Goal: Transaction & Acquisition: Purchase product/service

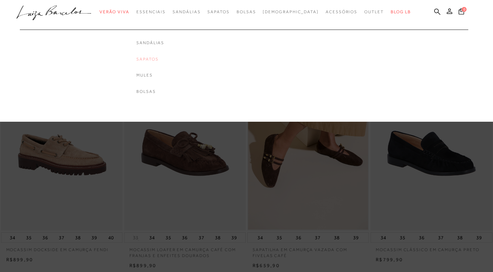
click at [160, 59] on link "Sapatos" at bounding box center [150, 59] width 28 height 6
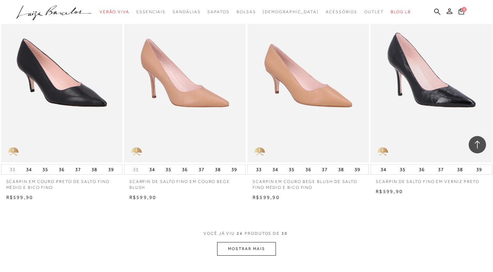
scroll to position [1335, 0]
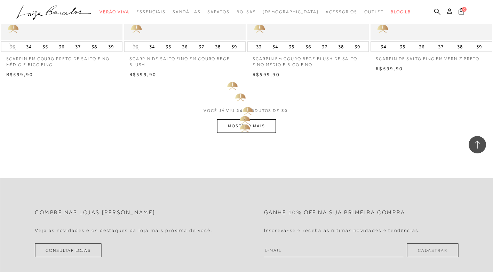
click at [243, 121] on button "MOSTRAR MAIS" at bounding box center [246, 126] width 58 height 14
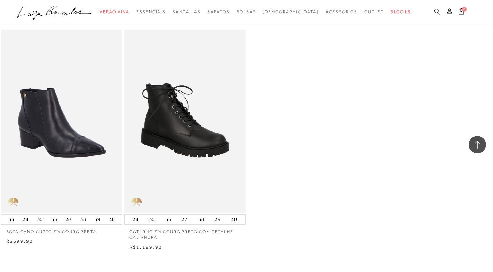
scroll to position [1509, 0]
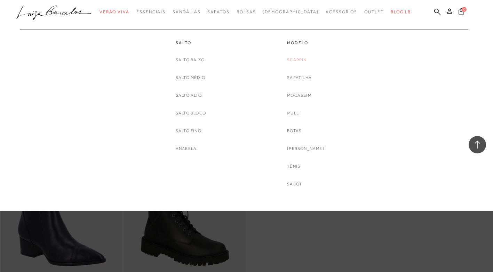
click at [306, 60] on link "Scarpin" at bounding box center [296, 59] width 19 height 7
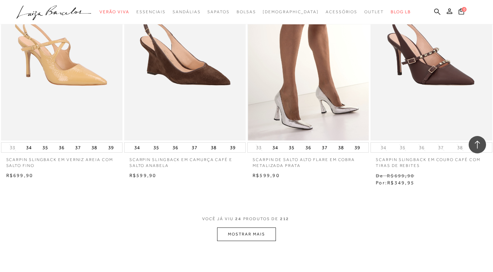
scroll to position [1253, 0]
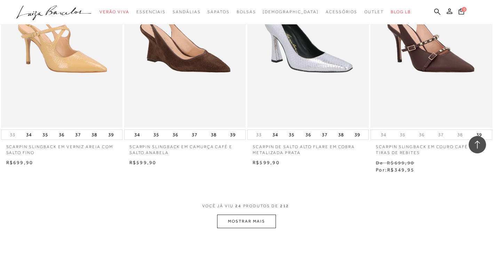
click at [244, 218] on button "MOSTRAR MAIS" at bounding box center [246, 222] width 58 height 14
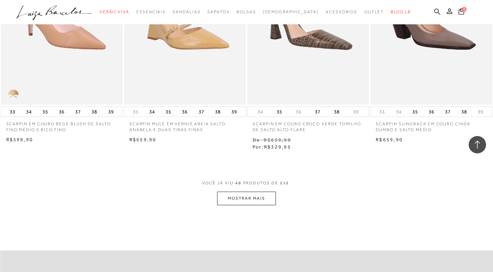
scroll to position [2785, 0]
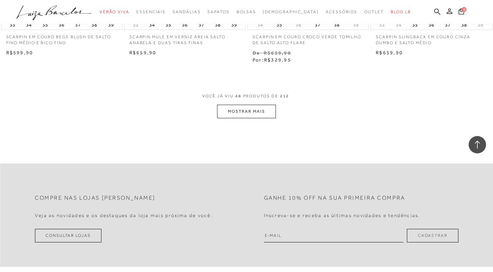
click at [251, 106] on button "MOSTRAR MAIS" at bounding box center [246, 112] width 58 height 14
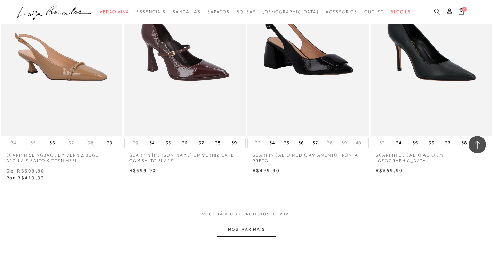
scroll to position [4143, 0]
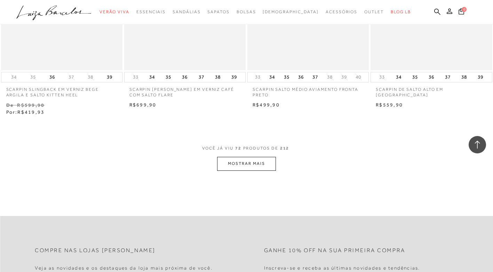
click at [242, 157] on button "MOSTRAR MAIS" at bounding box center [246, 164] width 58 height 14
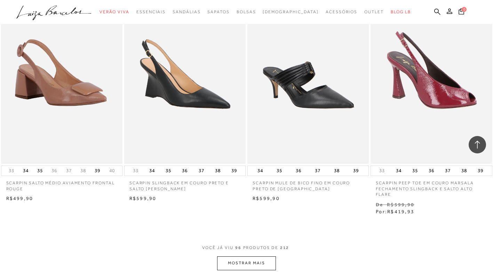
scroll to position [5465, 0]
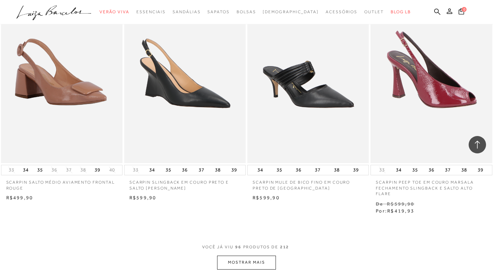
click at [253, 256] on button "MOSTRAR MAIS" at bounding box center [246, 263] width 58 height 14
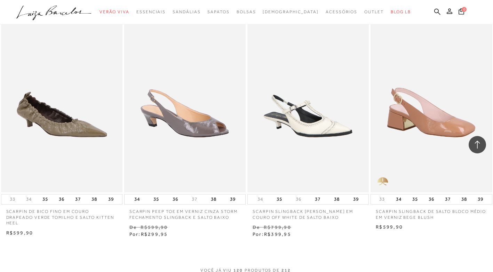
scroll to position [6997, 0]
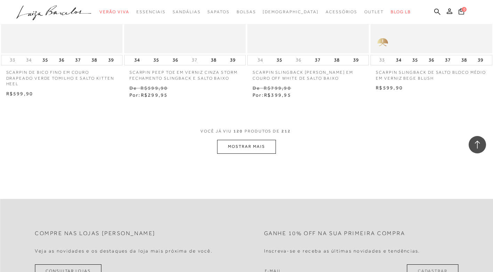
click at [246, 140] on button "MOSTRAR MAIS" at bounding box center [246, 147] width 58 height 14
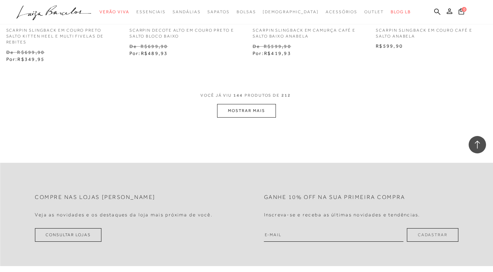
scroll to position [8459, 0]
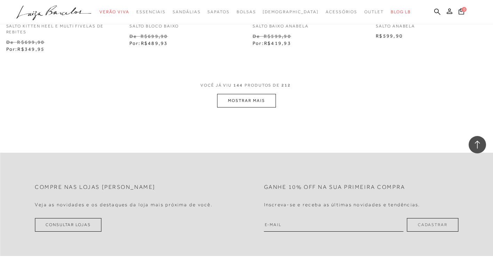
click at [252, 94] on button "MOSTRAR MAIS" at bounding box center [246, 101] width 58 height 14
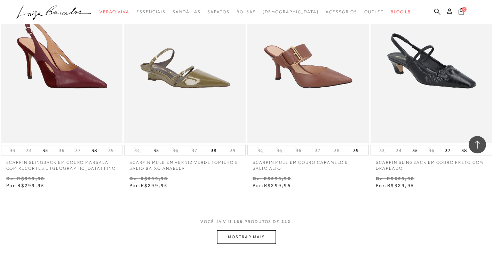
scroll to position [9836, 0]
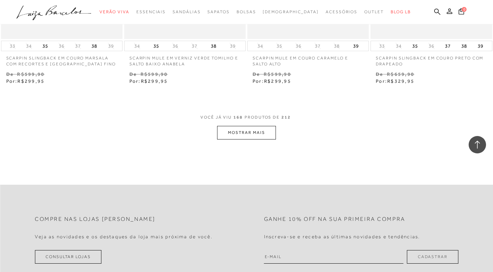
click at [235, 126] on button "MOSTRAR MAIS" at bounding box center [246, 133] width 58 height 14
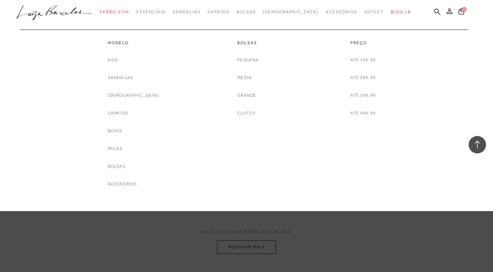
scroll to position [11124, 0]
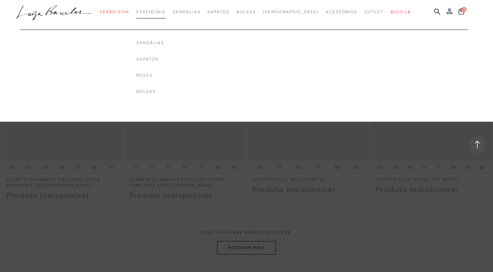
click at [166, 15] on link "Essenciais" at bounding box center [150, 12] width 29 height 13
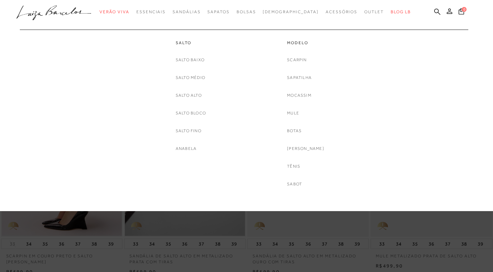
scroll to position [244, 0]
